Goal: Navigation & Orientation: Find specific page/section

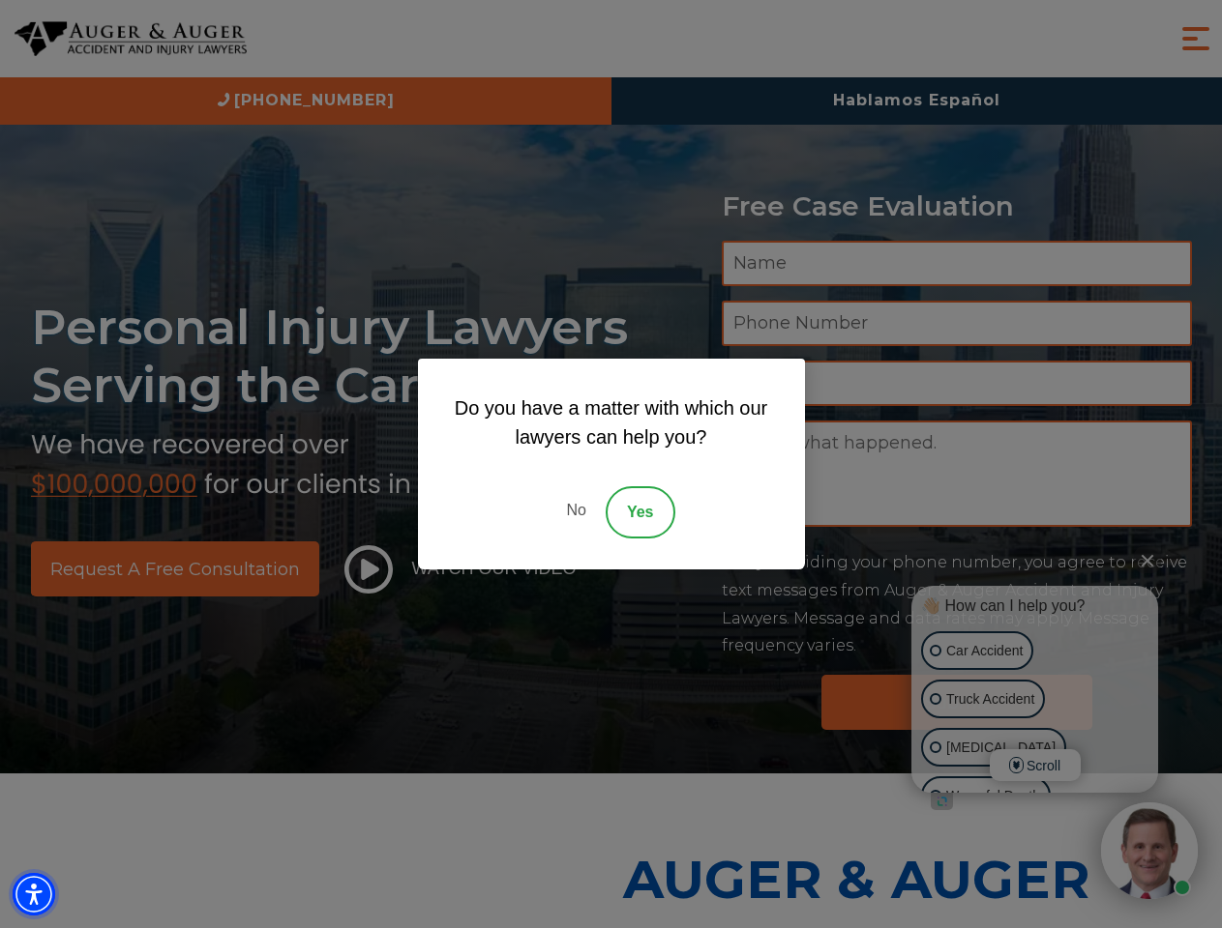
click at [34, 895] on img "Accessibility Menu" at bounding box center [34, 894] width 43 height 43
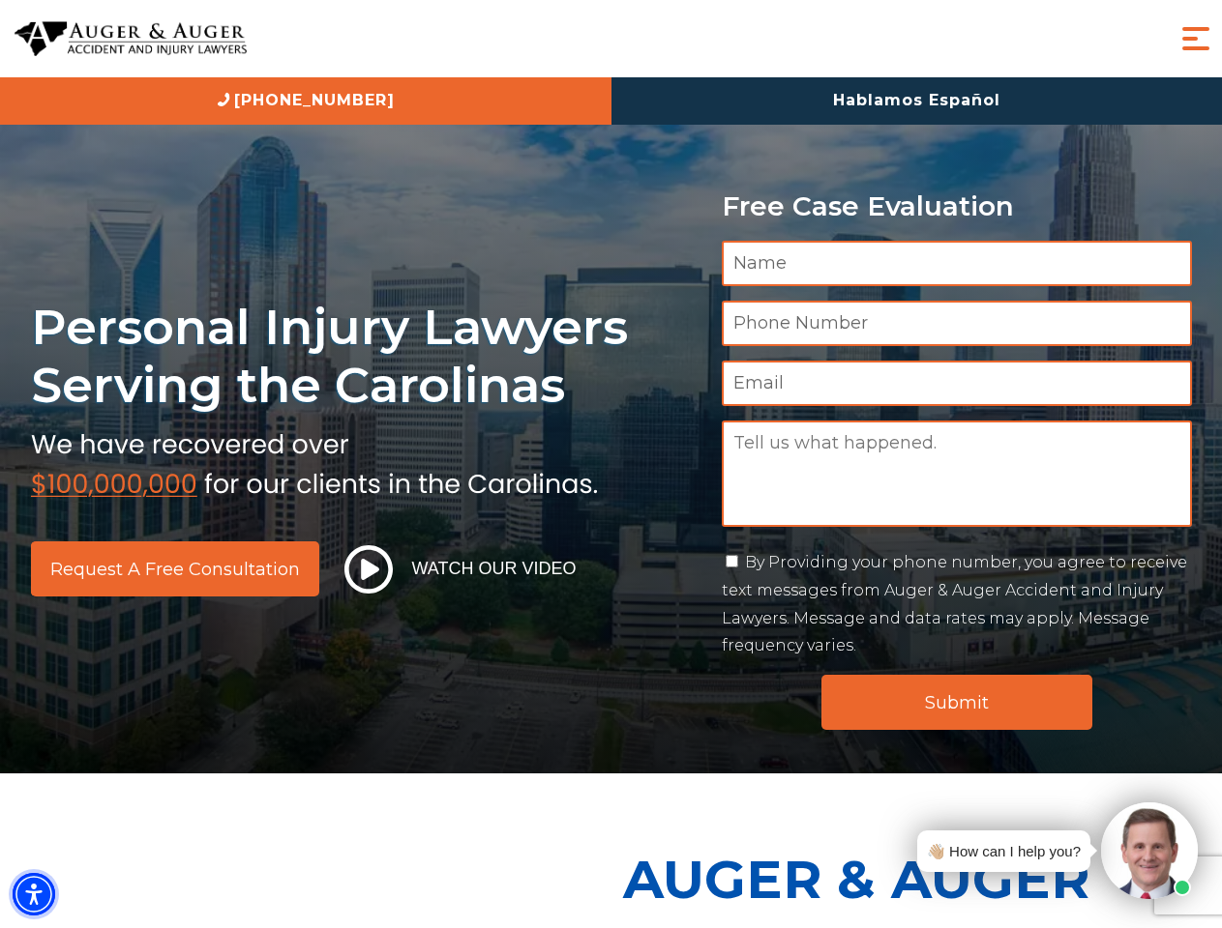
click at [34, 895] on img "Accessibility Menu" at bounding box center [34, 894] width 43 height 43
